Goal: Task Accomplishment & Management: Manage account settings

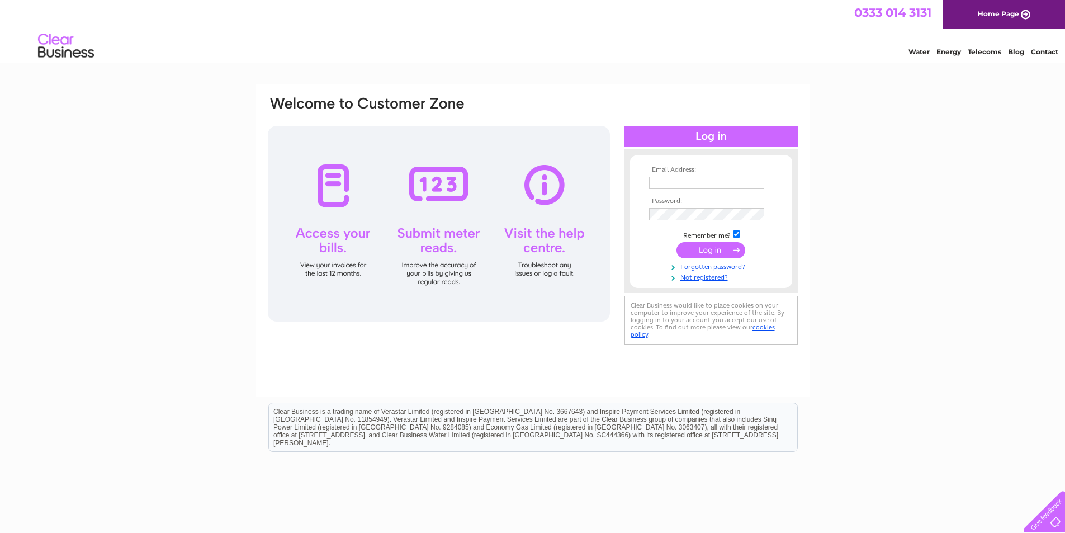
type input "accounts@castlemilk.net"
click at [710, 250] on input "submit" at bounding box center [711, 250] width 69 height 16
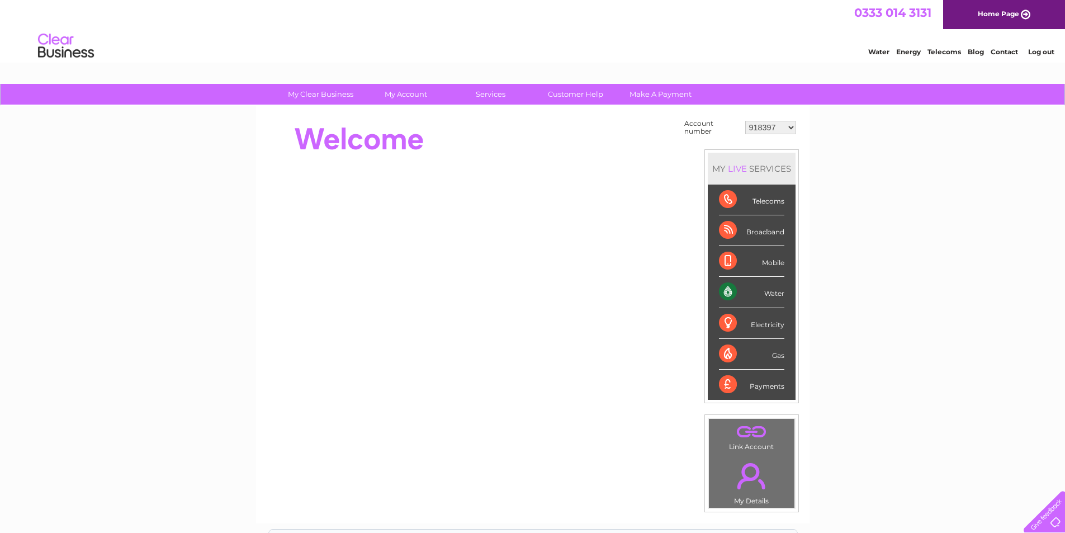
click at [775, 136] on td "918397 918400 918401 918403 918404 918405 918406 918410 918414 918417 918420 91…" at bounding box center [771, 127] width 56 height 21
click at [767, 125] on select "918397 918400 918401 918403 918404 918405 918406 918410 918414 918417 918420 91…" at bounding box center [771, 127] width 51 height 13
select select "30311656"
click at [746, 121] on select "918397 918400 918401 918403 918404 918405 918406 918410 918414 918417 918420 91…" at bounding box center [771, 127] width 51 height 13
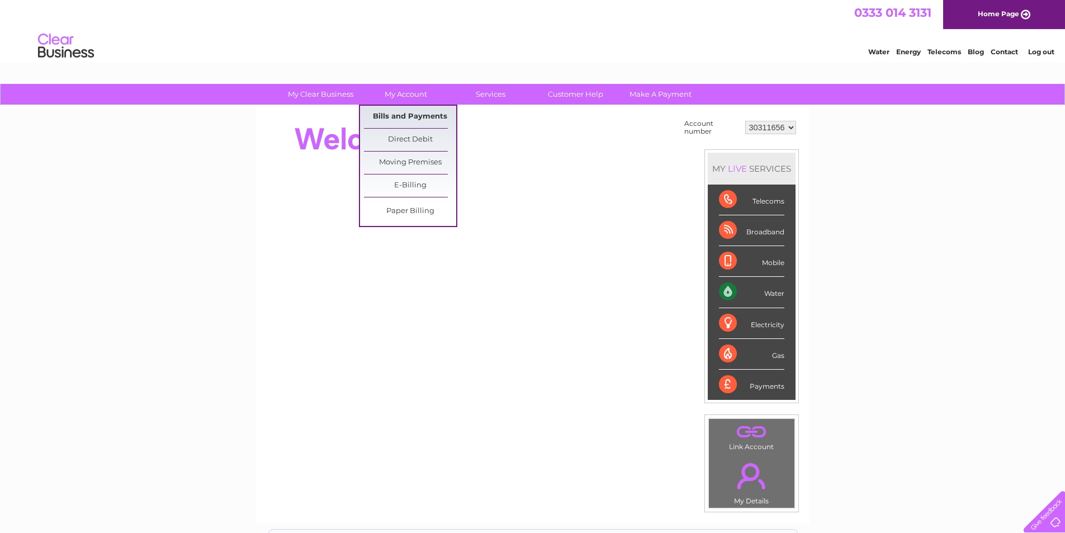
click at [402, 111] on link "Bills and Payments" at bounding box center [410, 117] width 92 height 22
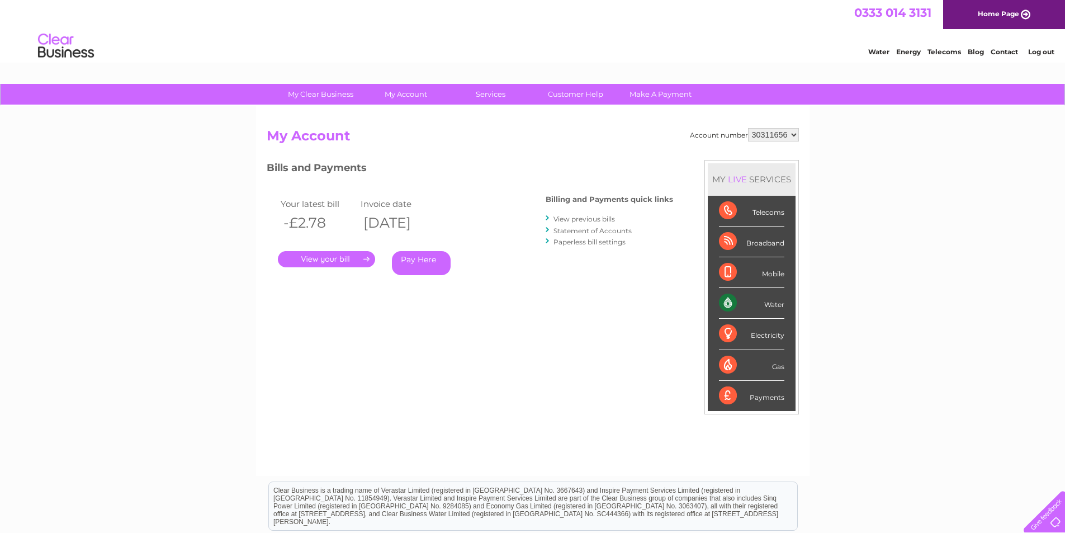
click at [336, 260] on link "." at bounding box center [326, 259] width 97 height 16
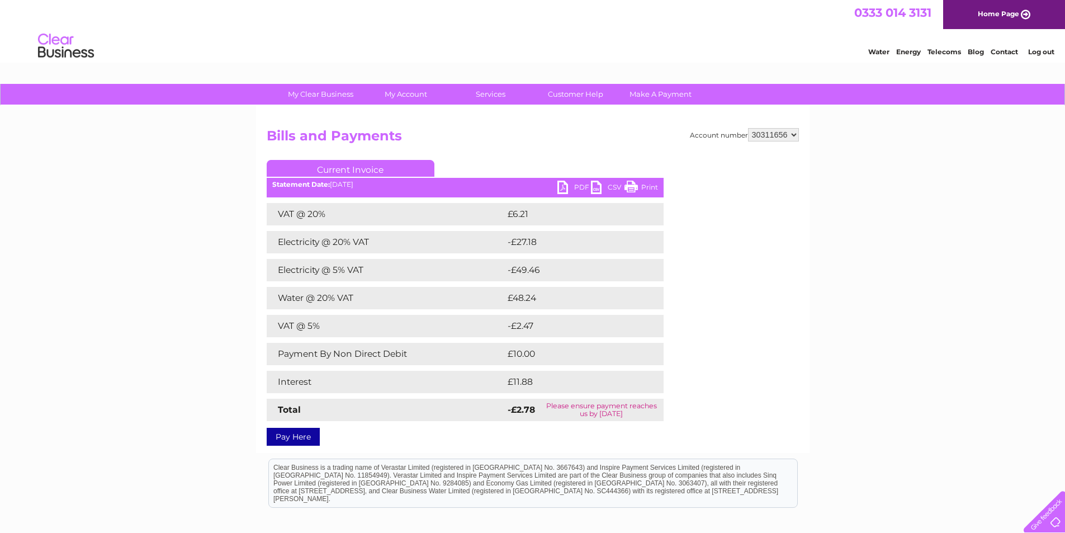
click at [578, 189] on link "PDF" at bounding box center [575, 189] width 34 height 16
click at [1035, 54] on link "Log out" at bounding box center [1042, 52] width 26 height 8
